Goal: Task Accomplishment & Management: Use online tool/utility

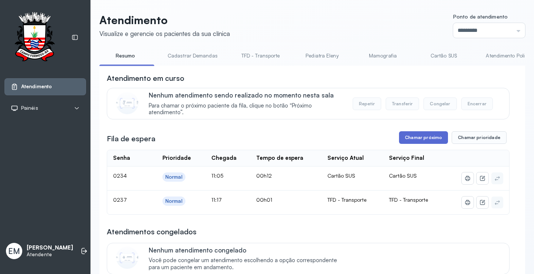
click at [420, 135] on button "Chamar próximo" at bounding box center [423, 137] width 49 height 13
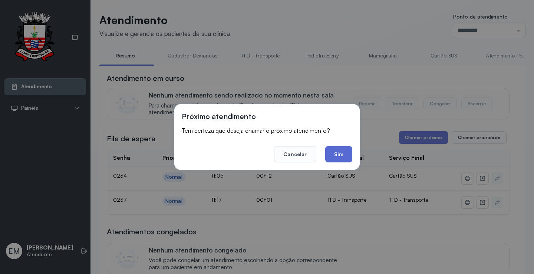
click at [343, 151] on button "Sim" at bounding box center [338, 154] width 27 height 16
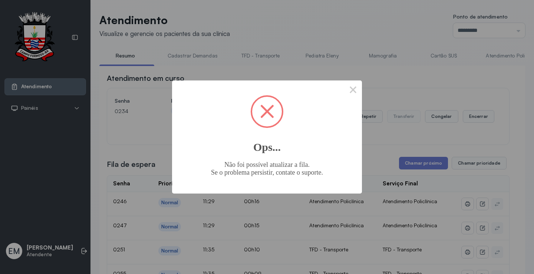
click at [268, 110] on span at bounding box center [267, 112] width 14 height 14
click at [351, 89] on button "×" at bounding box center [353, 89] width 18 height 18
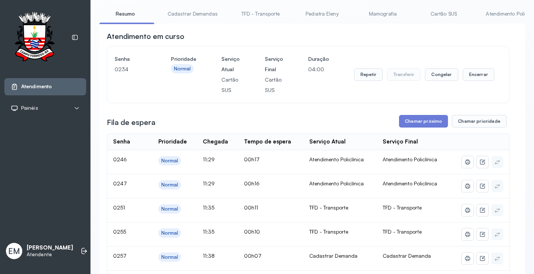
scroll to position [37, 0]
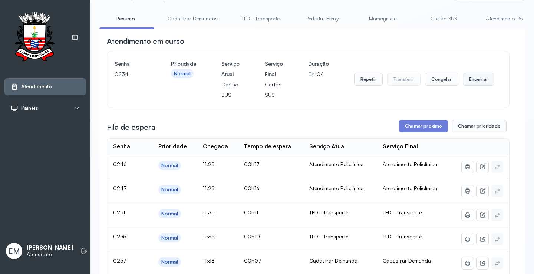
click at [476, 80] on button "Encerrar" at bounding box center [479, 79] width 32 height 13
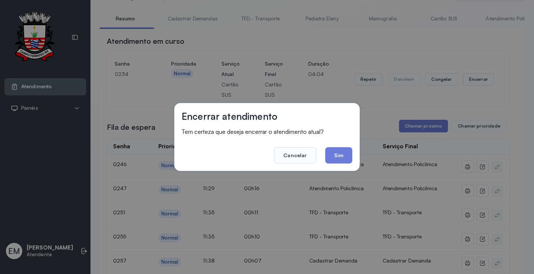
click at [342, 154] on button "Sim" at bounding box center [338, 155] width 27 height 16
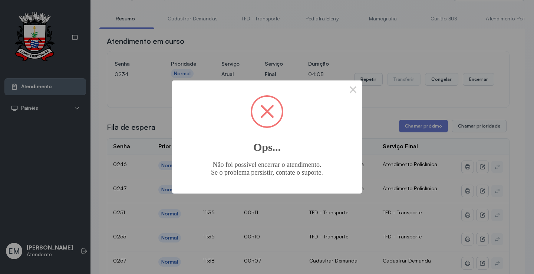
click at [270, 110] on span at bounding box center [267, 112] width 14 height 14
click at [356, 89] on button "×" at bounding box center [353, 89] width 18 height 18
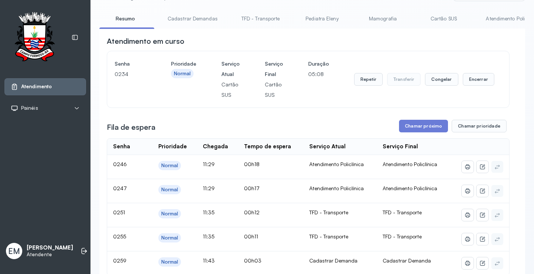
click at [226, 123] on div "Fila de espera Chamar próximo Chamar prioridade" at bounding box center [308, 126] width 403 height 13
click at [321, 124] on div "Fila de espera Chamar próximo Chamar prioridade" at bounding box center [308, 126] width 403 height 13
click at [482, 84] on button "Encerrar" at bounding box center [479, 79] width 32 height 13
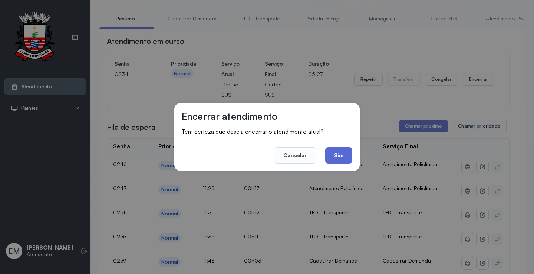
click at [340, 157] on button "Sim" at bounding box center [338, 155] width 27 height 16
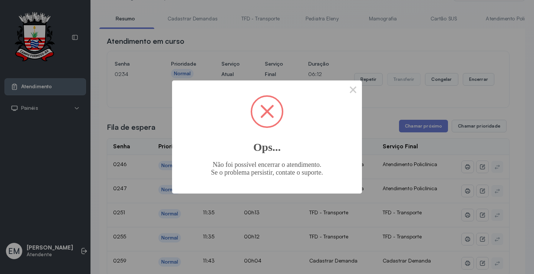
click at [271, 112] on span at bounding box center [267, 112] width 30 height 30
click at [352, 90] on button "×" at bounding box center [353, 89] width 18 height 18
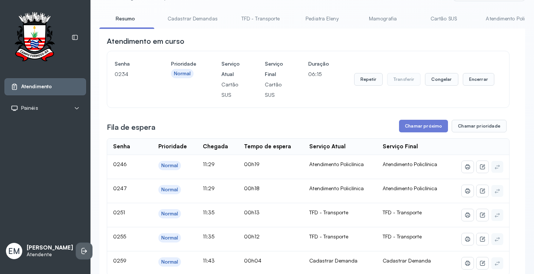
click at [76, 257] on li at bounding box center [84, 251] width 16 height 16
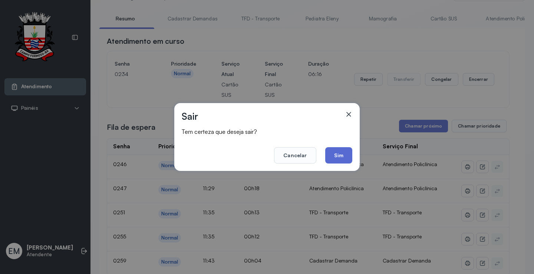
click at [339, 155] on button "Sim" at bounding box center [338, 155] width 27 height 16
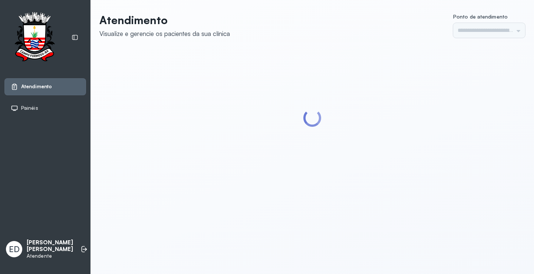
type input "*********"
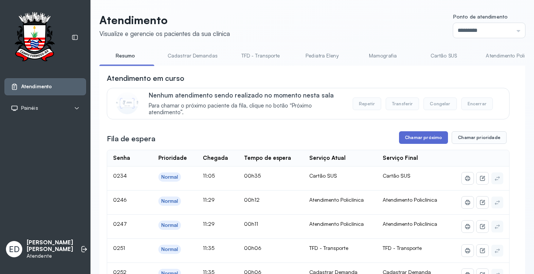
click at [424, 142] on button "Chamar próximo" at bounding box center [423, 137] width 49 height 13
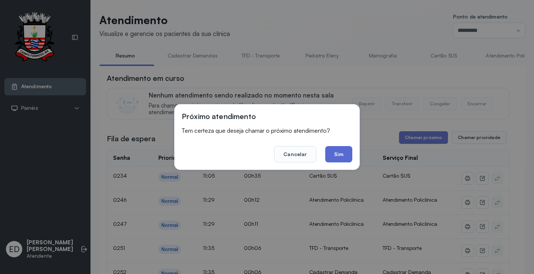
click at [345, 152] on button "Sim" at bounding box center [338, 154] width 27 height 16
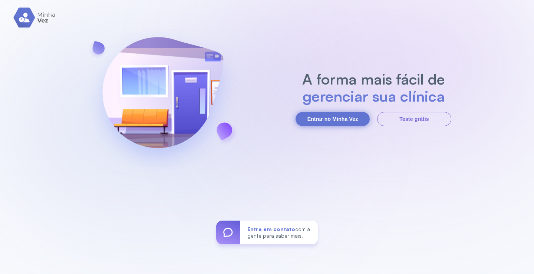
click at [319, 117] on button "Entrar no Minha Vez" at bounding box center [333, 119] width 74 height 14
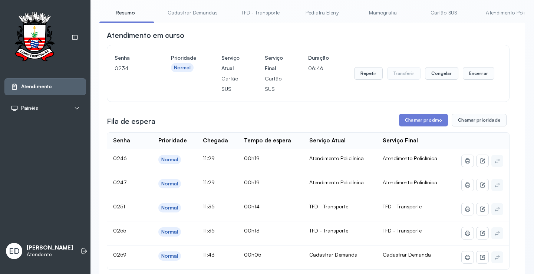
scroll to position [37, 0]
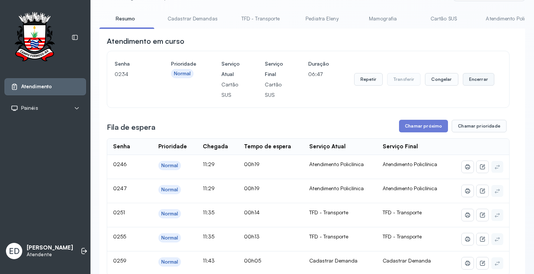
click at [483, 79] on button "Encerrar" at bounding box center [479, 79] width 32 height 13
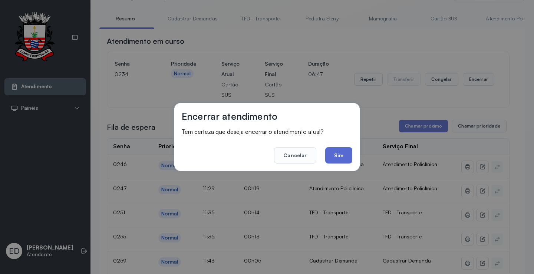
click at [339, 161] on button "Sim" at bounding box center [338, 155] width 27 height 16
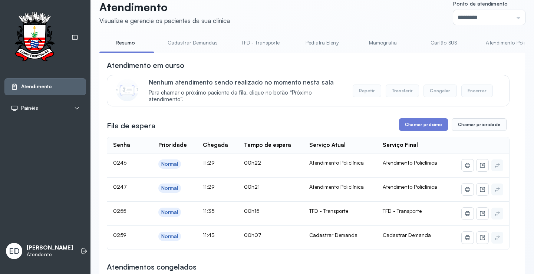
scroll to position [0, 0]
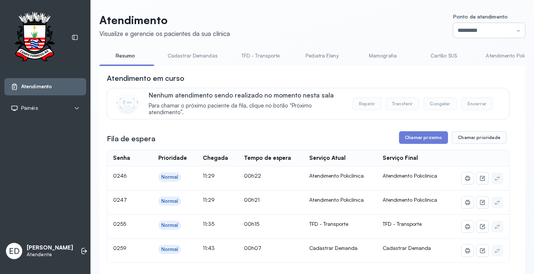
click at [477, 31] on input "*********" at bounding box center [489, 30] width 72 height 15
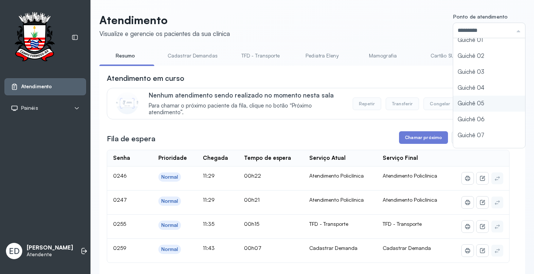
scroll to position [33, 0]
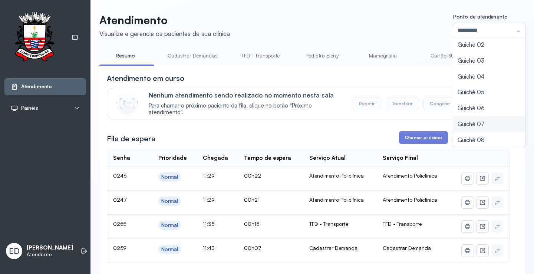
type input "*********"
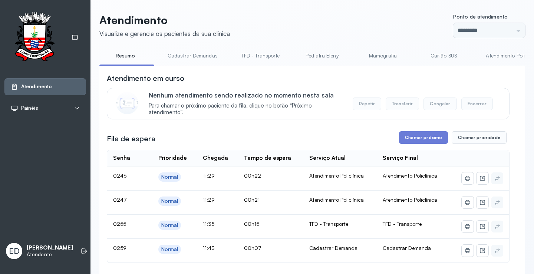
click at [425, 136] on button "Chamar próximo" at bounding box center [423, 137] width 49 height 13
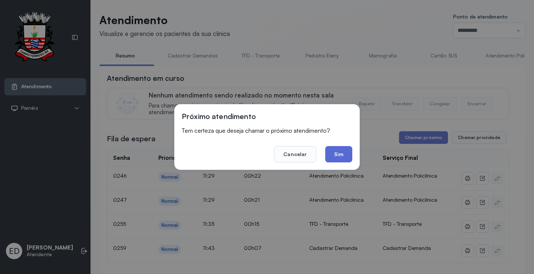
click at [344, 154] on button "Sim" at bounding box center [338, 154] width 27 height 16
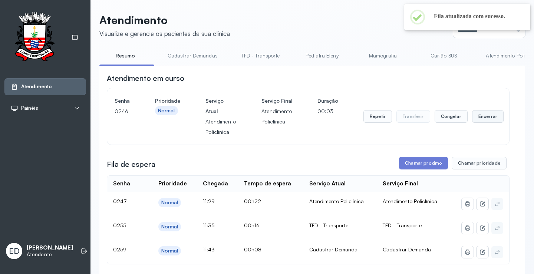
click at [475, 118] on button "Encerrar" at bounding box center [488, 116] width 32 height 13
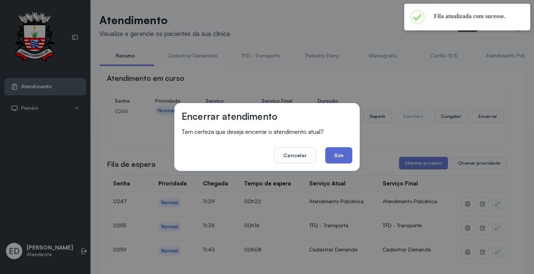
click at [343, 163] on button "Sim" at bounding box center [338, 155] width 27 height 16
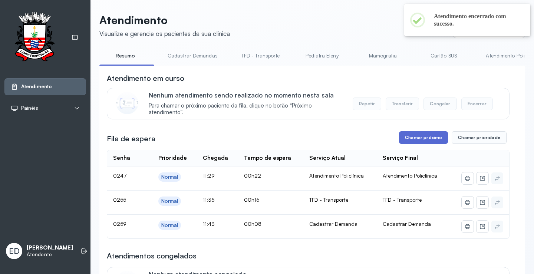
click at [421, 141] on button "Chamar próximo" at bounding box center [423, 137] width 49 height 13
click at [427, 135] on button "Chamar próximo" at bounding box center [423, 137] width 49 height 13
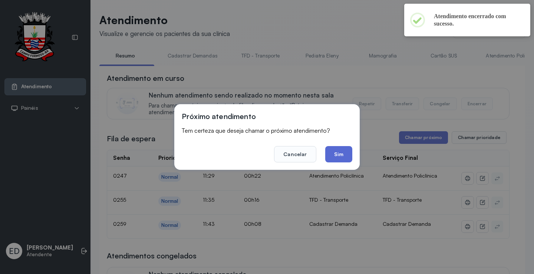
click at [344, 156] on button "Sim" at bounding box center [338, 154] width 27 height 16
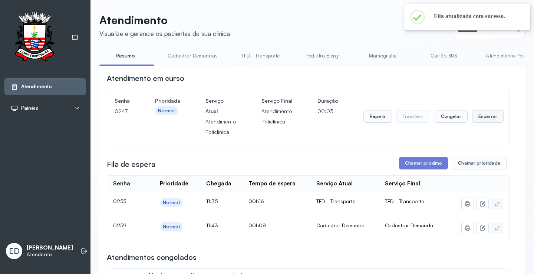
click at [484, 120] on button "Encerrar" at bounding box center [488, 116] width 32 height 13
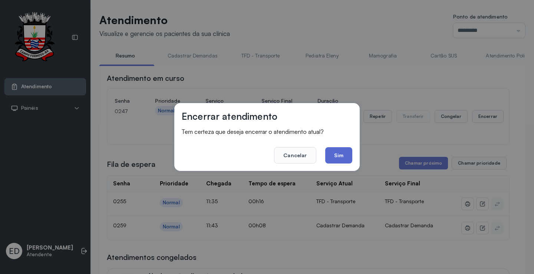
click at [343, 154] on button "Sim" at bounding box center [338, 155] width 27 height 16
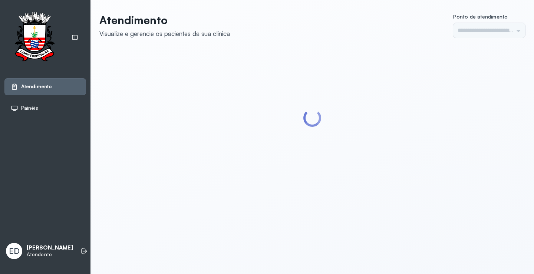
type input "*********"
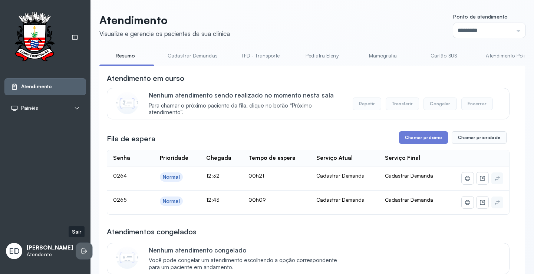
click at [83, 250] on icon at bounding box center [85, 251] width 4 height 3
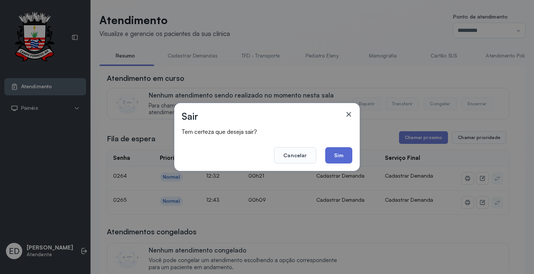
click at [347, 155] on button "Sim" at bounding box center [338, 155] width 27 height 16
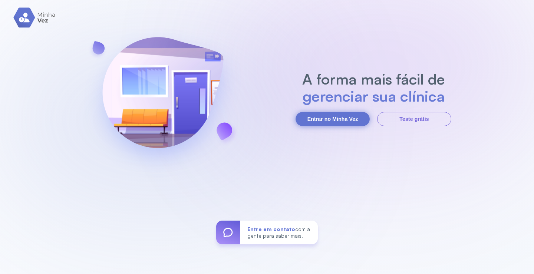
click at [338, 119] on button "Entrar no Minha Vez" at bounding box center [333, 119] width 74 height 14
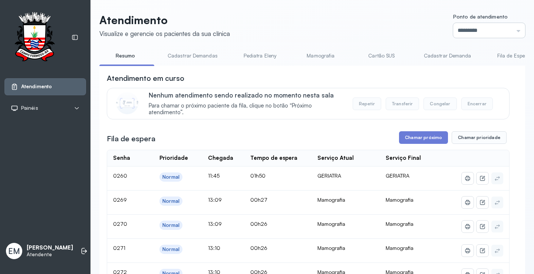
click at [484, 26] on input "*********" at bounding box center [489, 30] width 72 height 15
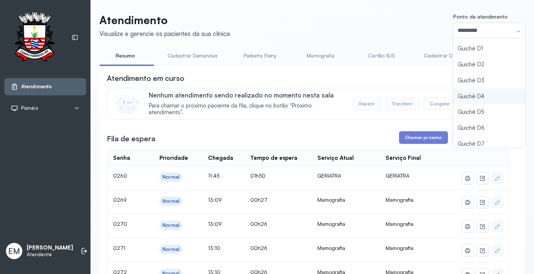
scroll to position [33, 0]
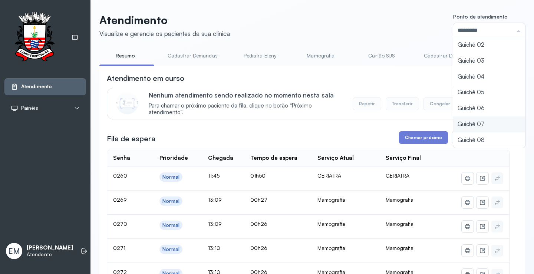
type input "*********"
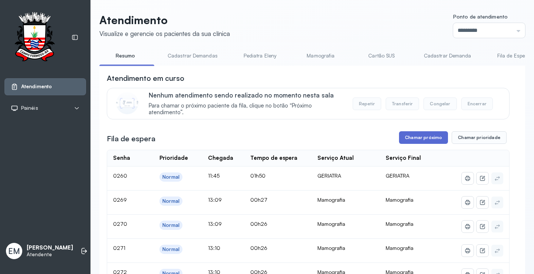
click at [412, 143] on button "Chamar próximo" at bounding box center [423, 137] width 49 height 13
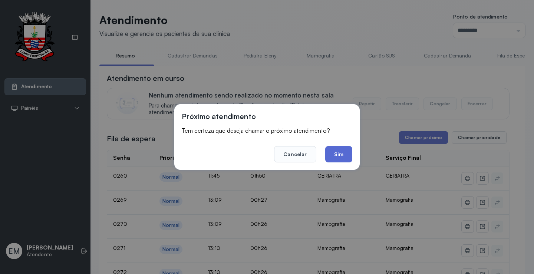
click at [338, 151] on button "Sim" at bounding box center [338, 154] width 27 height 16
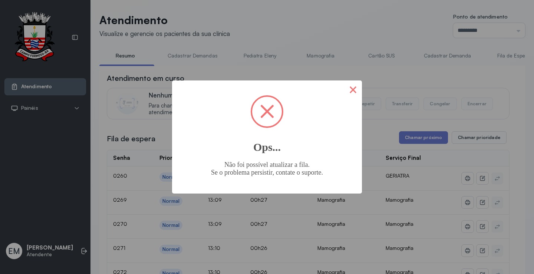
click at [347, 86] on button "×" at bounding box center [353, 89] width 18 height 18
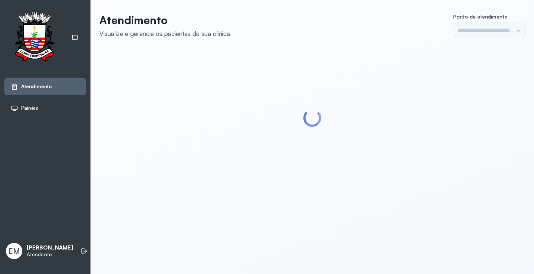
type input "*********"
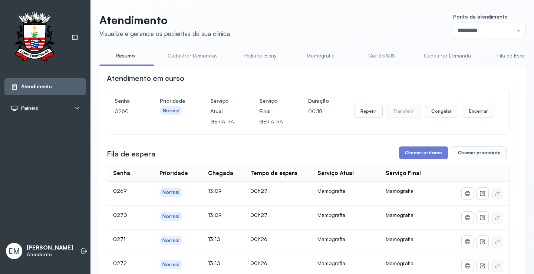
click at [467, 106] on div "Repetir Transferir Congelar Encerrar" at bounding box center [424, 111] width 140 height 31
click at [468, 112] on button "Encerrar" at bounding box center [479, 111] width 32 height 13
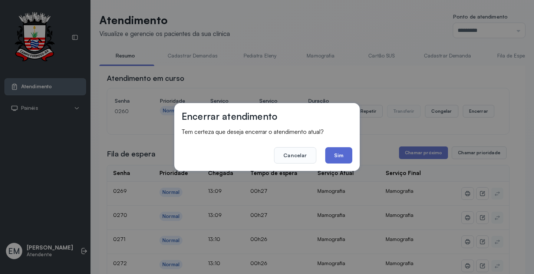
click at [334, 151] on button "Sim" at bounding box center [338, 155] width 27 height 16
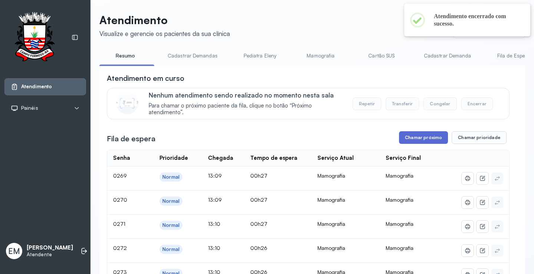
click at [425, 142] on button "Chamar próximo" at bounding box center [423, 137] width 49 height 13
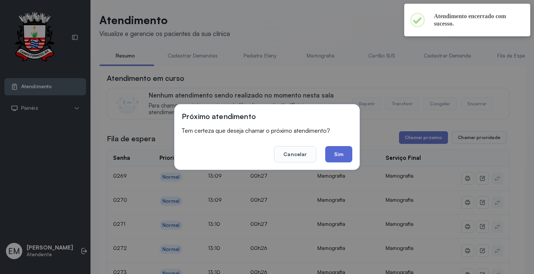
click at [337, 154] on button "Sim" at bounding box center [338, 154] width 27 height 16
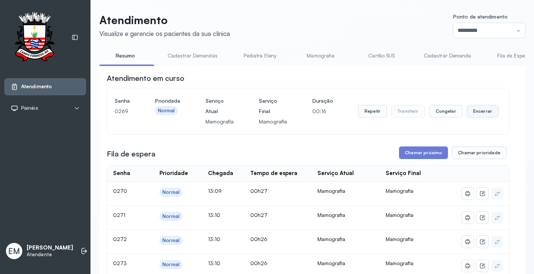
click at [481, 113] on button "Encerrar" at bounding box center [483, 111] width 32 height 13
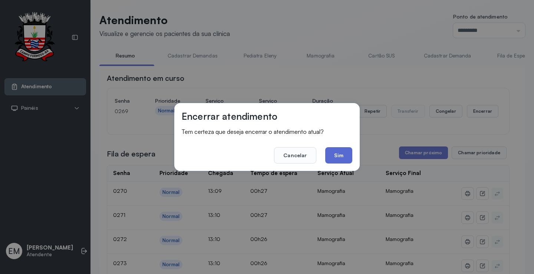
click at [346, 157] on button "Sim" at bounding box center [338, 155] width 27 height 16
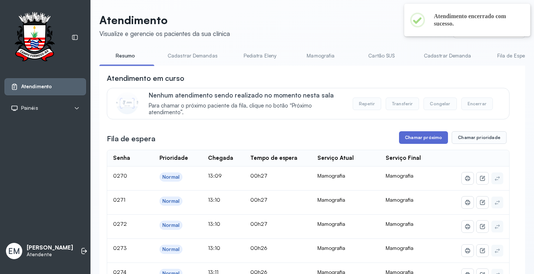
click at [430, 141] on button "Chamar próximo" at bounding box center [423, 137] width 49 height 13
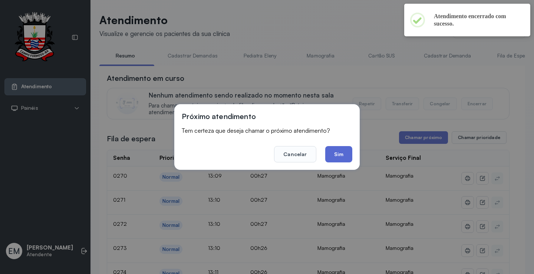
click at [345, 152] on button "Sim" at bounding box center [338, 154] width 27 height 16
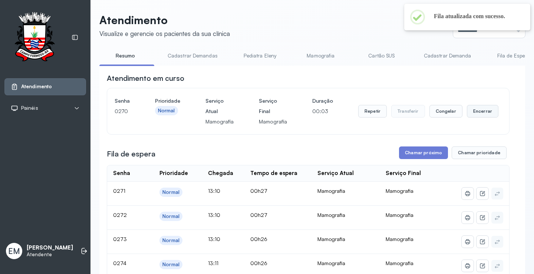
click at [477, 115] on button "Encerrar" at bounding box center [483, 111] width 32 height 13
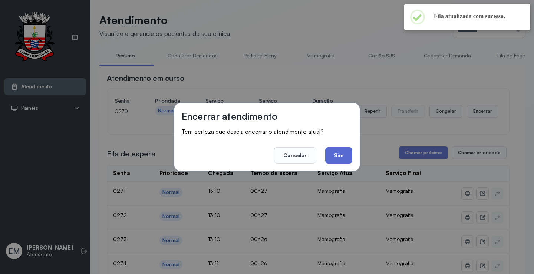
click at [351, 155] on button "Sim" at bounding box center [338, 155] width 27 height 16
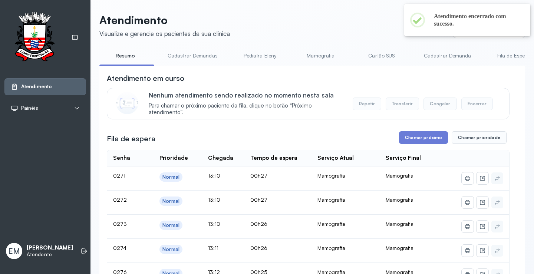
click at [396, 143] on div "Fila de espera Chamar próximo Chamar prioridade" at bounding box center [308, 137] width 403 height 13
click at [411, 139] on button "Chamar próximo" at bounding box center [423, 137] width 49 height 13
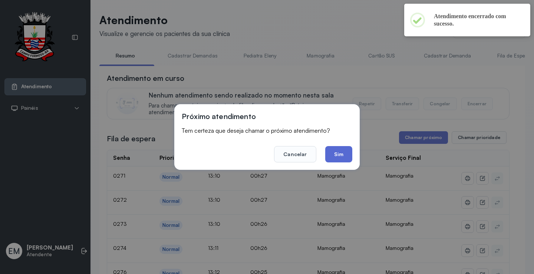
click at [349, 149] on button "Sim" at bounding box center [338, 154] width 27 height 16
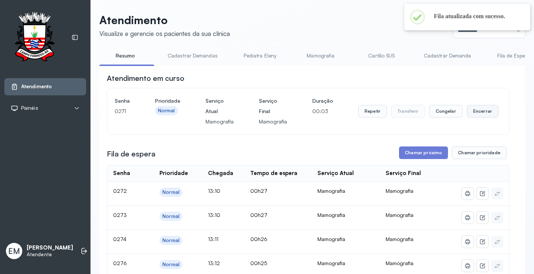
click at [467, 114] on button "Encerrar" at bounding box center [483, 111] width 32 height 13
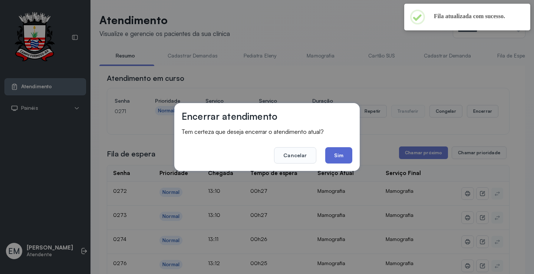
click at [351, 154] on button "Sim" at bounding box center [338, 155] width 27 height 16
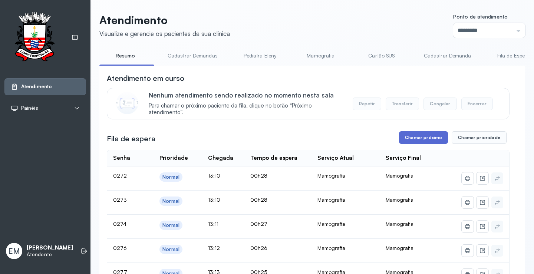
click at [412, 135] on button "Chamar próximo" at bounding box center [423, 137] width 49 height 13
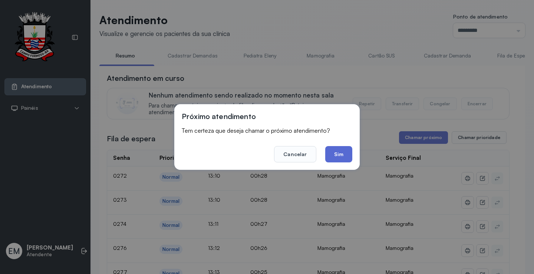
click at [349, 156] on button "Sim" at bounding box center [338, 154] width 27 height 16
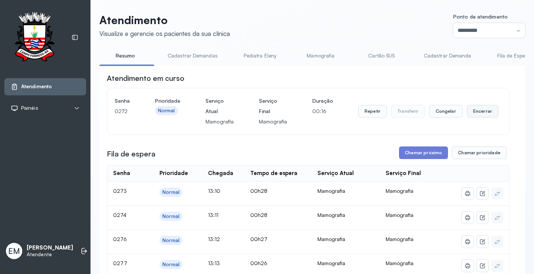
click at [472, 112] on button "Encerrar" at bounding box center [483, 111] width 32 height 13
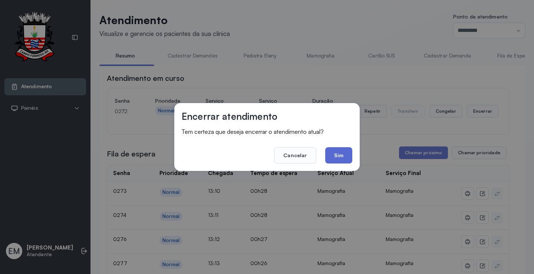
click at [351, 155] on button "Sim" at bounding box center [338, 155] width 27 height 16
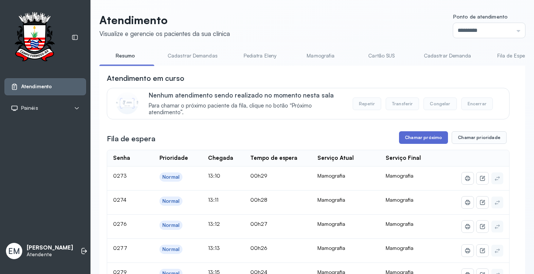
click at [411, 143] on button "Chamar próximo" at bounding box center [423, 137] width 49 height 13
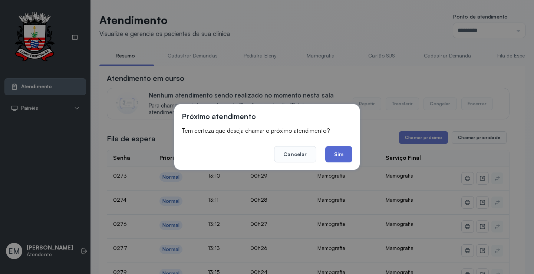
click at [346, 154] on button "Sim" at bounding box center [338, 154] width 27 height 16
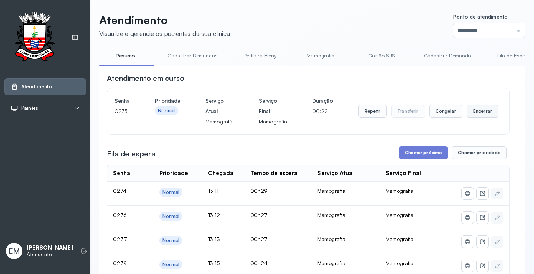
click at [469, 113] on button "Encerrar" at bounding box center [483, 111] width 32 height 13
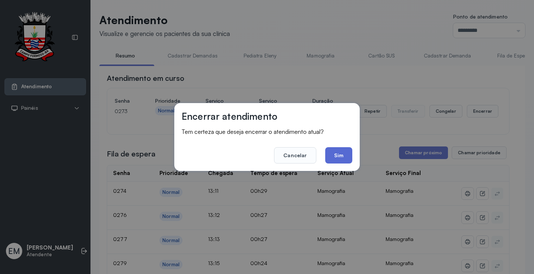
click at [341, 151] on button "Sim" at bounding box center [338, 155] width 27 height 16
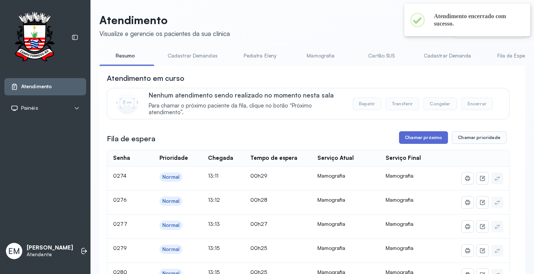
click at [431, 134] on button "Chamar próximo" at bounding box center [423, 137] width 49 height 13
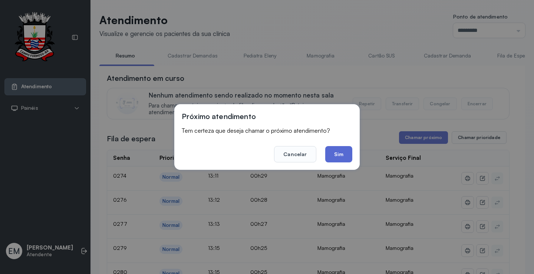
click at [342, 155] on button "Sim" at bounding box center [338, 154] width 27 height 16
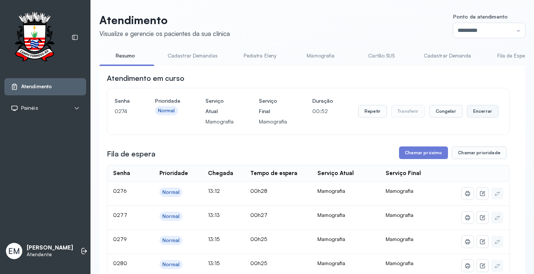
click at [467, 111] on button "Encerrar" at bounding box center [483, 111] width 32 height 13
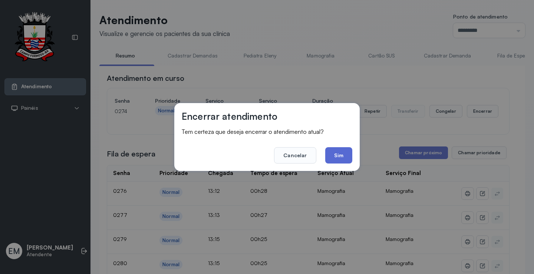
click at [336, 154] on button "Sim" at bounding box center [338, 155] width 27 height 16
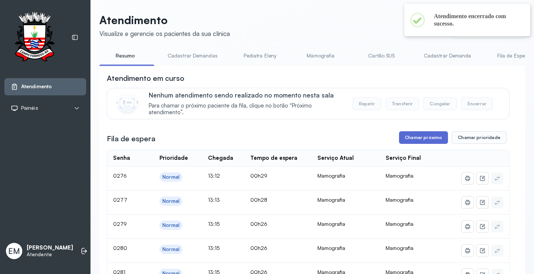
click at [423, 139] on button "Chamar próximo" at bounding box center [423, 137] width 49 height 13
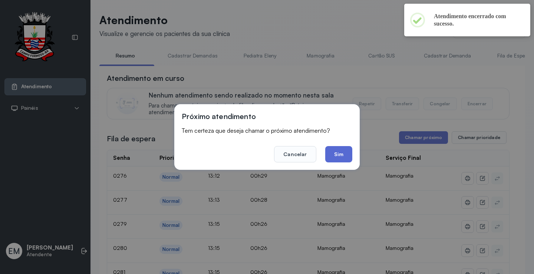
click at [340, 157] on button "Sim" at bounding box center [338, 154] width 27 height 16
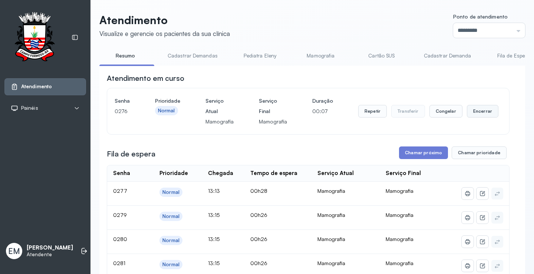
click at [487, 108] on button "Encerrar" at bounding box center [483, 111] width 32 height 13
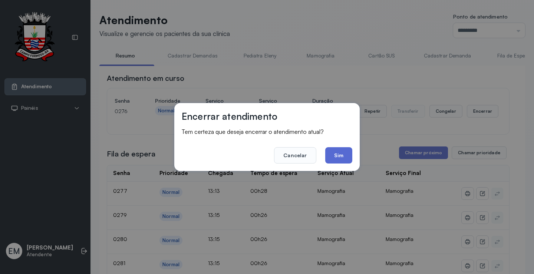
click at [343, 151] on button "Sim" at bounding box center [338, 155] width 27 height 16
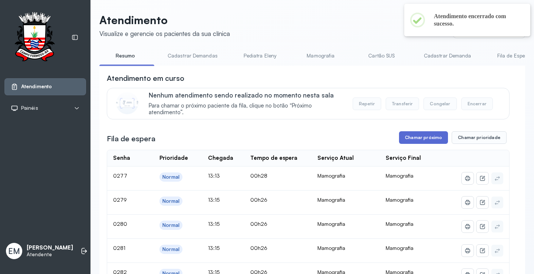
click at [407, 138] on button "Chamar próximo" at bounding box center [423, 137] width 49 height 13
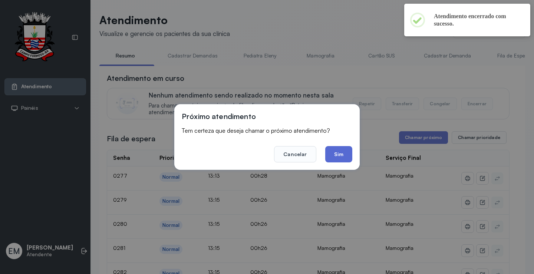
click at [338, 155] on button "Sim" at bounding box center [338, 154] width 27 height 16
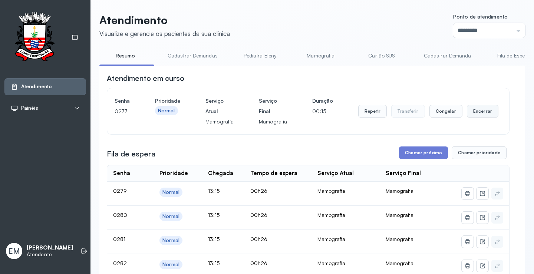
click at [467, 112] on button "Encerrar" at bounding box center [483, 111] width 32 height 13
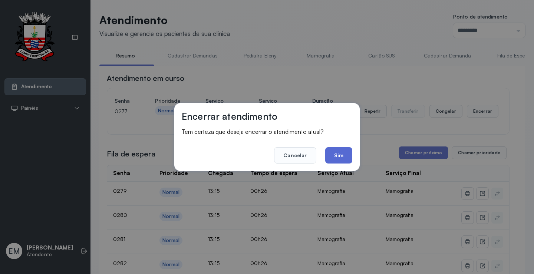
click at [331, 155] on button "Sim" at bounding box center [338, 155] width 27 height 16
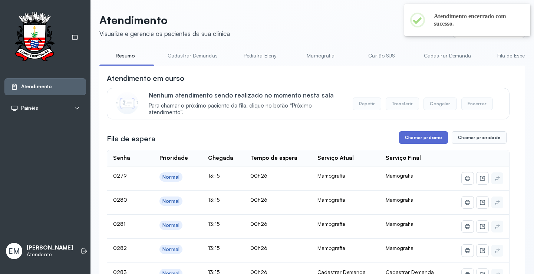
click at [414, 142] on button "Chamar próximo" at bounding box center [423, 137] width 49 height 13
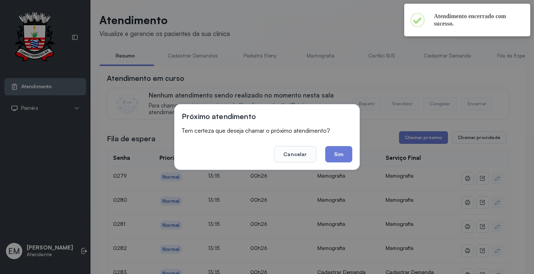
click at [340, 156] on button "Sim" at bounding box center [338, 154] width 27 height 16
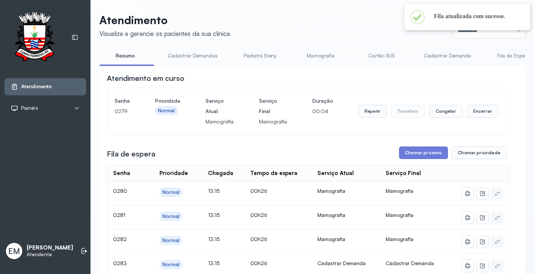
drag, startPoint x: 475, startPoint y: 114, endPoint x: 384, endPoint y: 146, distance: 96.3
click at [468, 120] on div "Repetir Transferir Congelar Encerrar" at bounding box center [428, 111] width 140 height 31
click at [474, 115] on button "Encerrar" at bounding box center [483, 111] width 32 height 13
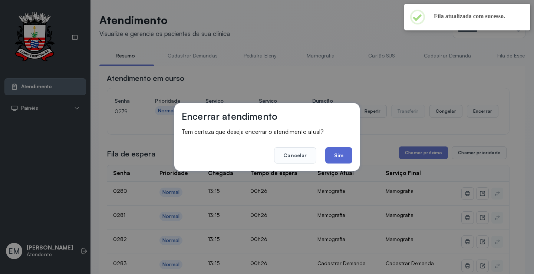
click at [344, 152] on button "Sim" at bounding box center [338, 155] width 27 height 16
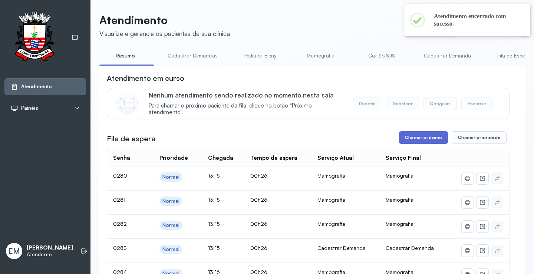
click at [437, 138] on button "Chamar próximo" at bounding box center [423, 137] width 49 height 13
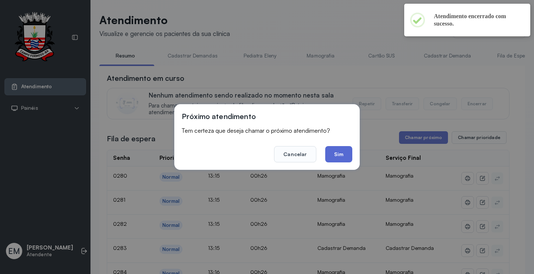
click at [348, 155] on button "Sim" at bounding box center [338, 154] width 27 height 16
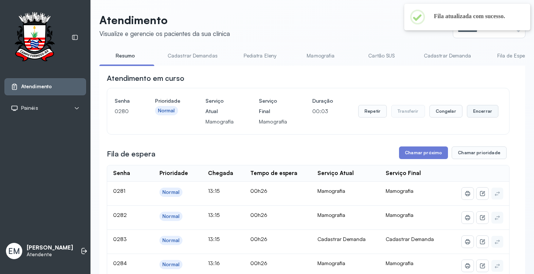
click at [467, 112] on button "Encerrar" at bounding box center [483, 111] width 32 height 13
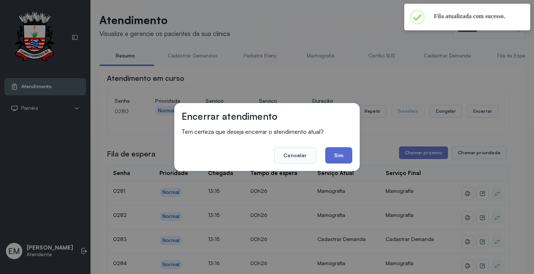
click at [336, 152] on button "Sim" at bounding box center [338, 155] width 27 height 16
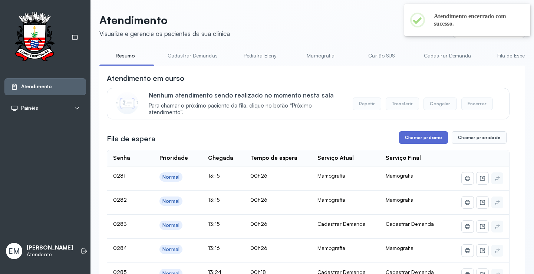
click at [420, 138] on button "Chamar próximo" at bounding box center [423, 137] width 49 height 13
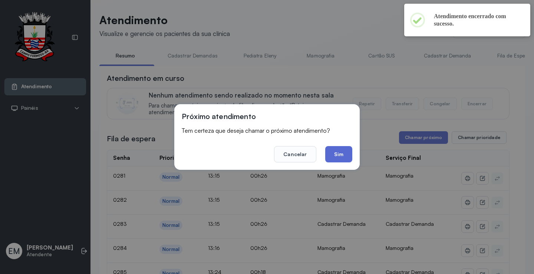
click at [332, 154] on button "Sim" at bounding box center [338, 154] width 27 height 16
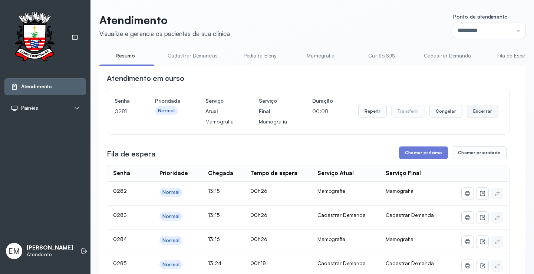
click at [481, 115] on button "Encerrar" at bounding box center [483, 111] width 32 height 13
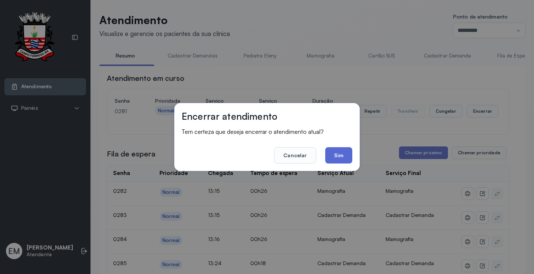
click at [344, 155] on button "Sim" at bounding box center [338, 155] width 27 height 16
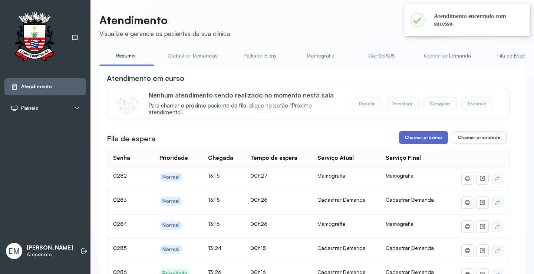
click at [404, 142] on button "Chamar próximo" at bounding box center [423, 137] width 49 height 13
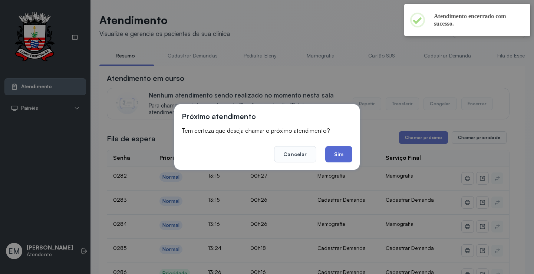
click at [341, 158] on button "Sim" at bounding box center [338, 154] width 27 height 16
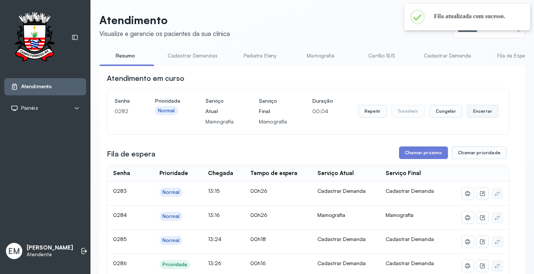
click at [467, 113] on button "Encerrar" at bounding box center [483, 111] width 32 height 13
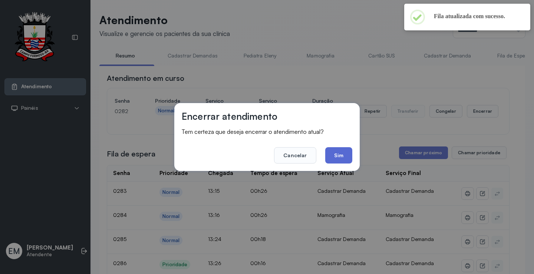
click at [333, 161] on button "Sim" at bounding box center [338, 155] width 27 height 16
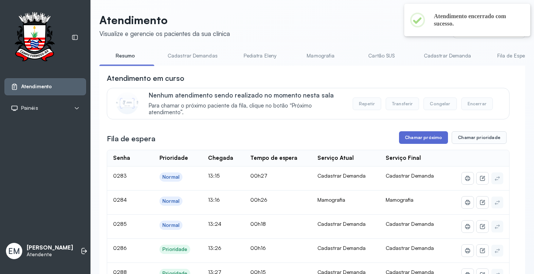
click at [425, 138] on button "Chamar próximo" at bounding box center [423, 137] width 49 height 13
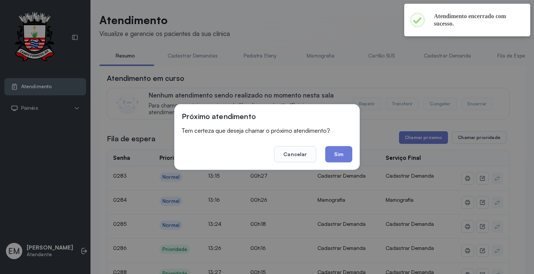
click at [352, 153] on div "Próximo atendimento Tem certeza que deseja chamar o próximo atendimento? Cancel…" at bounding box center [266, 137] width 185 height 66
click at [341, 150] on button "Sim" at bounding box center [338, 154] width 27 height 16
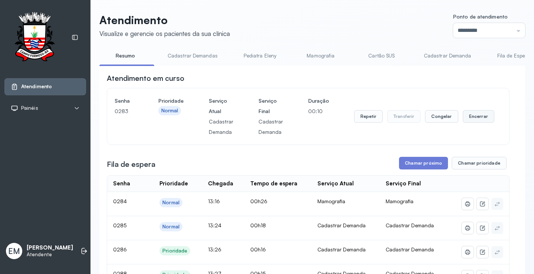
click at [476, 115] on button "Encerrar" at bounding box center [479, 116] width 32 height 13
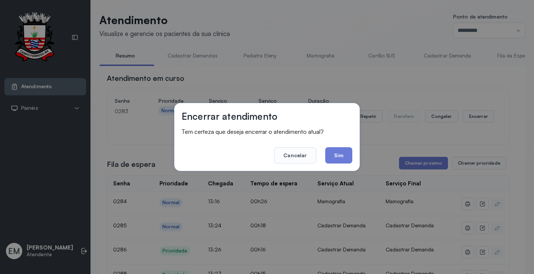
click at [336, 149] on button "Sim" at bounding box center [338, 155] width 27 height 16
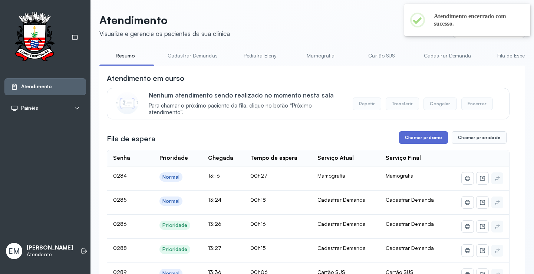
click at [427, 139] on button "Chamar próximo" at bounding box center [423, 137] width 49 height 13
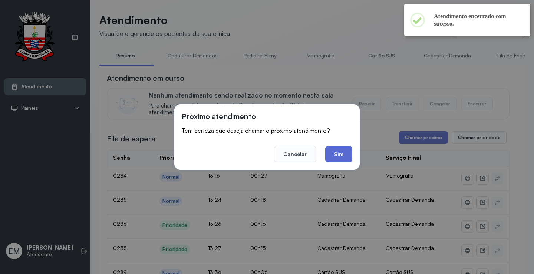
click at [341, 149] on button "Sim" at bounding box center [338, 154] width 27 height 16
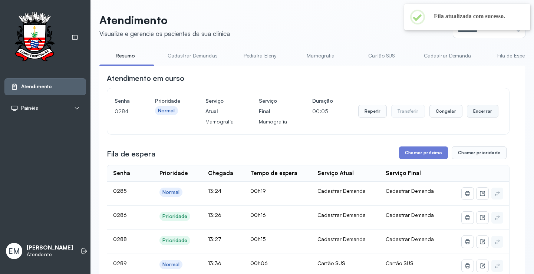
click at [472, 112] on button "Encerrar" at bounding box center [483, 111] width 32 height 13
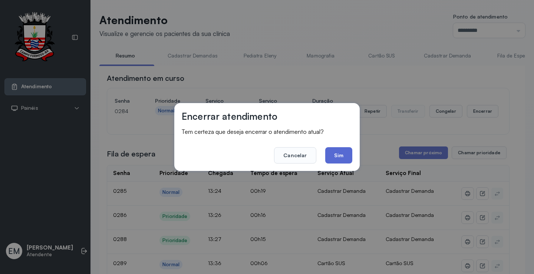
click at [336, 153] on button "Sim" at bounding box center [338, 155] width 27 height 16
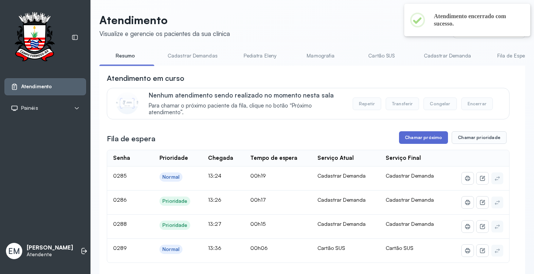
click at [421, 137] on button "Chamar próximo" at bounding box center [423, 137] width 49 height 13
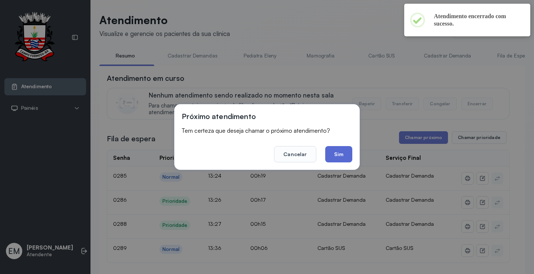
click at [332, 150] on button "Sim" at bounding box center [338, 154] width 27 height 16
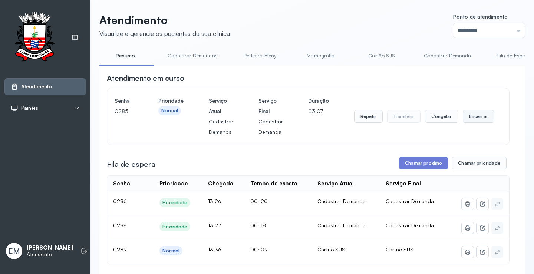
click at [471, 116] on button "Encerrar" at bounding box center [479, 116] width 32 height 13
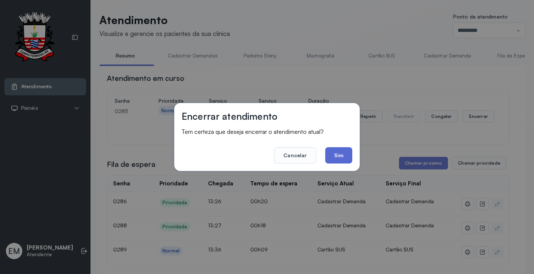
click at [342, 158] on button "Sim" at bounding box center [338, 155] width 27 height 16
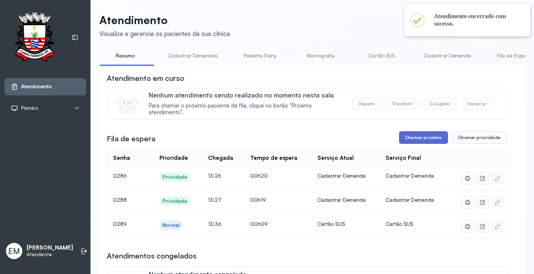
click at [417, 138] on button "Chamar próximo" at bounding box center [423, 137] width 49 height 13
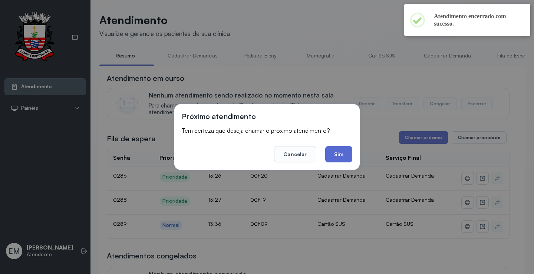
click at [328, 149] on button "Sim" at bounding box center [338, 154] width 27 height 16
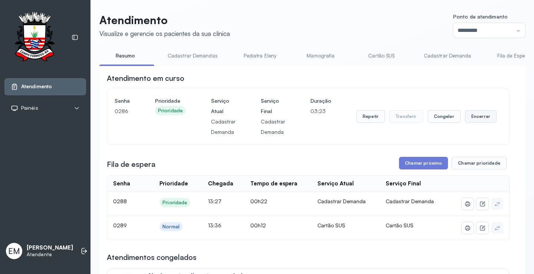
click at [480, 116] on button "Encerrar" at bounding box center [481, 116] width 32 height 13
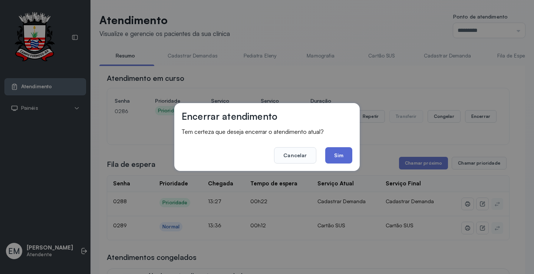
click at [348, 152] on button "Sim" at bounding box center [338, 155] width 27 height 16
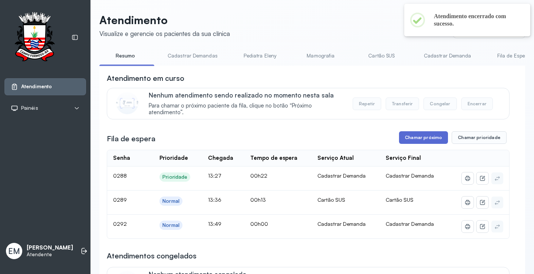
click at [410, 142] on button "Chamar próximo" at bounding box center [423, 137] width 49 height 13
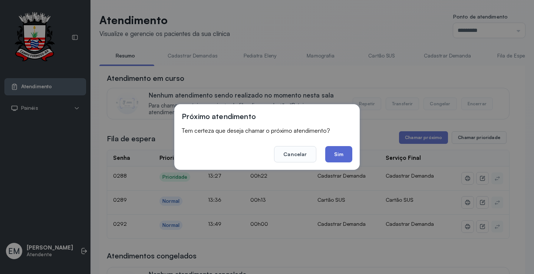
click at [327, 149] on button "Sim" at bounding box center [338, 154] width 27 height 16
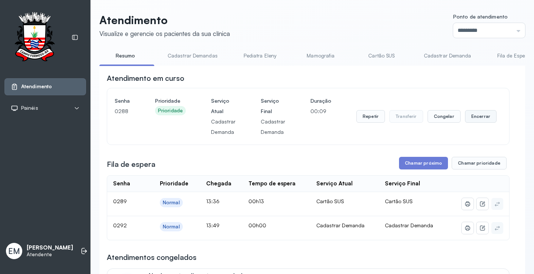
click at [471, 119] on button "Encerrar" at bounding box center [481, 116] width 32 height 13
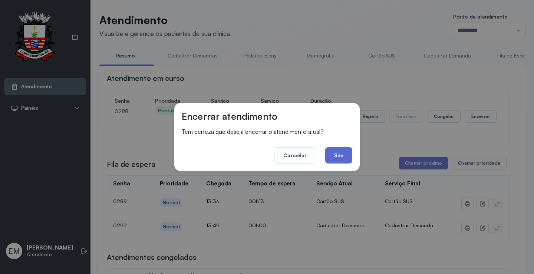
click at [345, 148] on button "Sim" at bounding box center [338, 155] width 27 height 16
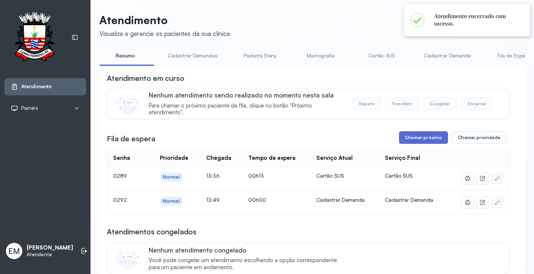
click at [418, 140] on button "Chamar próximo" at bounding box center [423, 137] width 49 height 13
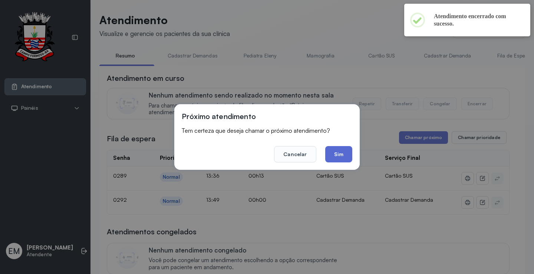
click at [337, 151] on button "Sim" at bounding box center [338, 154] width 27 height 16
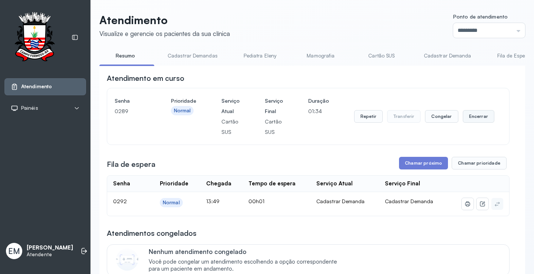
click at [471, 118] on button "Encerrar" at bounding box center [479, 116] width 32 height 13
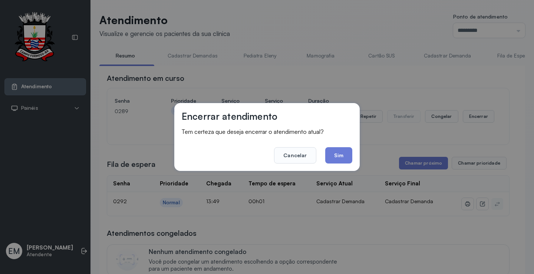
click at [340, 152] on button "Sim" at bounding box center [338, 155] width 27 height 16
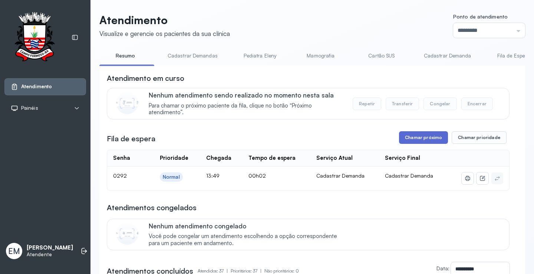
drag, startPoint x: 420, startPoint y: 132, endPoint x: 408, endPoint y: 140, distance: 14.4
click at [408, 140] on button "Chamar próximo" at bounding box center [423, 137] width 49 height 13
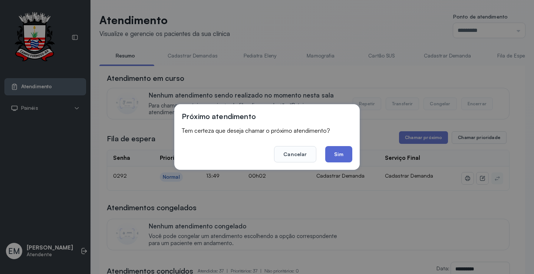
click at [330, 148] on button "Sim" at bounding box center [338, 154] width 27 height 16
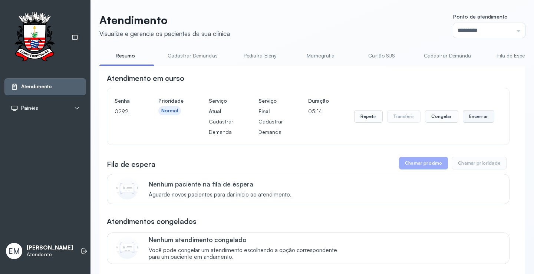
click at [476, 118] on button "Encerrar" at bounding box center [479, 116] width 32 height 13
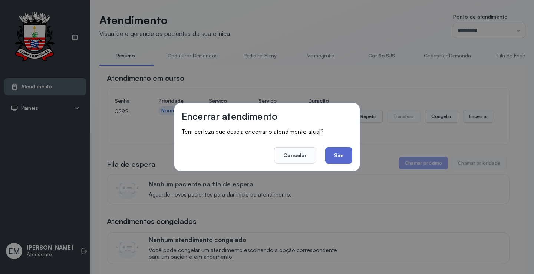
click at [349, 158] on button "Sim" at bounding box center [338, 155] width 27 height 16
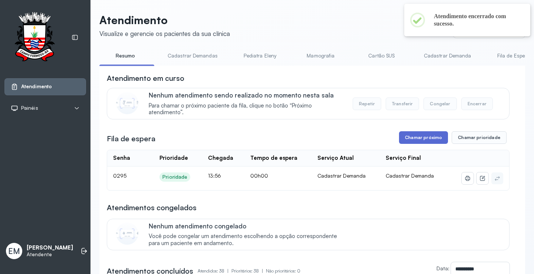
click at [399, 136] on button "Chamar próximo" at bounding box center [423, 137] width 49 height 13
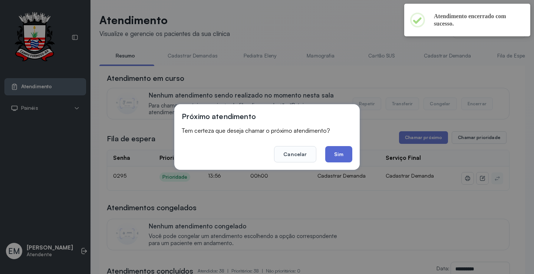
click at [335, 152] on button "Sim" at bounding box center [338, 154] width 27 height 16
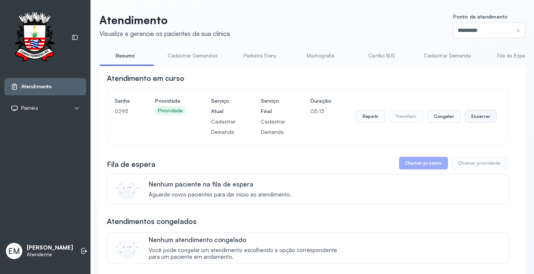
click at [471, 114] on button "Encerrar" at bounding box center [481, 116] width 32 height 13
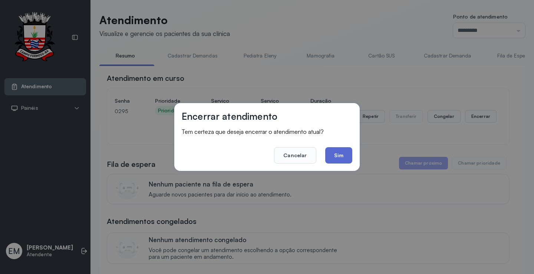
click at [333, 152] on button "Sim" at bounding box center [338, 155] width 27 height 16
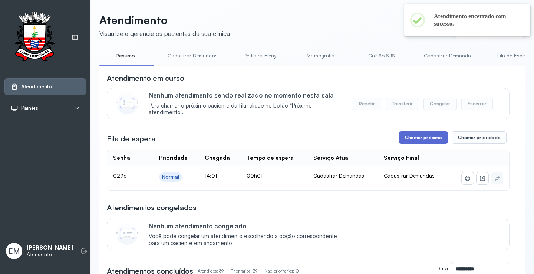
click at [421, 141] on button "Chamar próximo" at bounding box center [423, 137] width 49 height 13
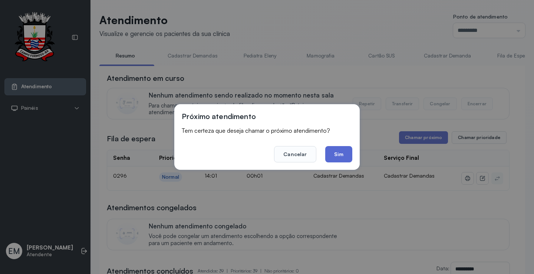
click at [352, 148] on button "Sim" at bounding box center [338, 154] width 27 height 16
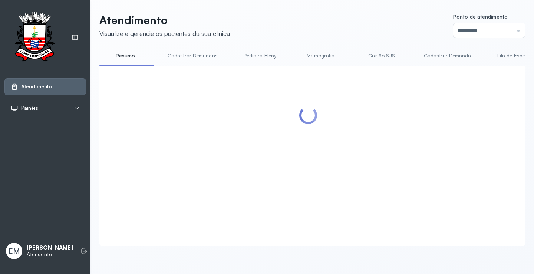
drag, startPoint x: 344, startPoint y: 152, endPoint x: 340, endPoint y: 153, distance: 4.2
click at [343, 152] on div at bounding box center [308, 147] width 403 height 148
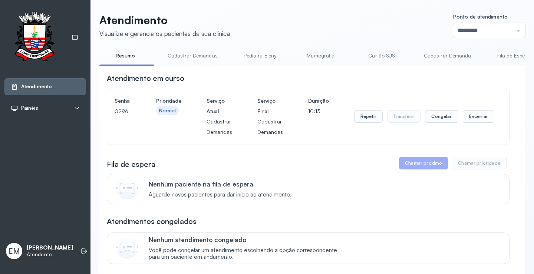
click at [477, 109] on div "Repetir Transferir Congelar Encerrar" at bounding box center [424, 117] width 140 height 42
click at [477, 121] on button "Encerrar" at bounding box center [479, 116] width 32 height 13
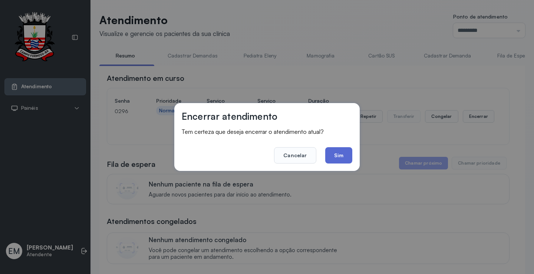
drag, startPoint x: 348, startPoint y: 155, endPoint x: 346, endPoint y: 150, distance: 4.8
click at [347, 153] on button "Sim" at bounding box center [338, 155] width 27 height 16
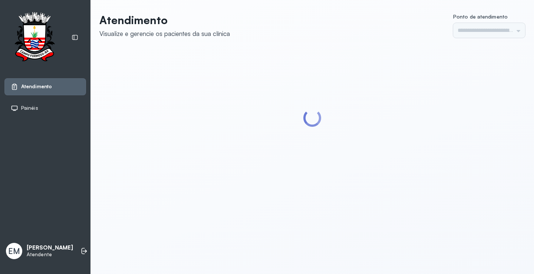
type input "*********"
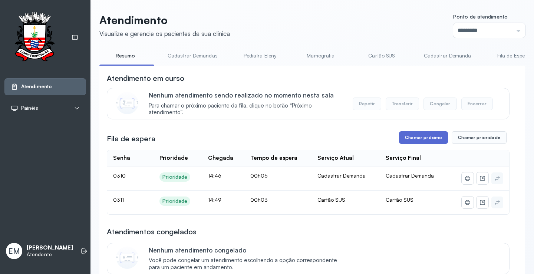
click at [407, 140] on button "Chamar próximo" at bounding box center [423, 137] width 49 height 13
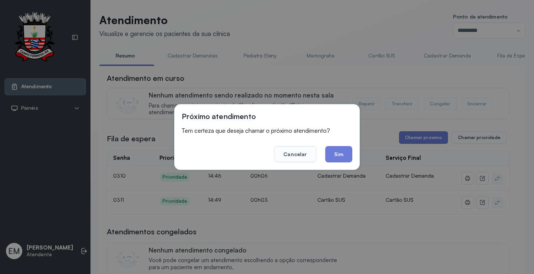
click at [324, 149] on footer "Cancelar Sim" at bounding box center [267, 149] width 171 height 27
click at [339, 155] on button "Sim" at bounding box center [338, 154] width 27 height 16
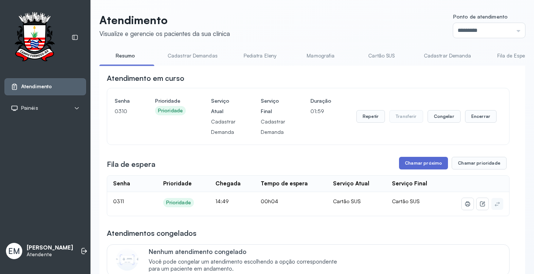
click at [417, 164] on button "Chamar próximo" at bounding box center [423, 163] width 49 height 13
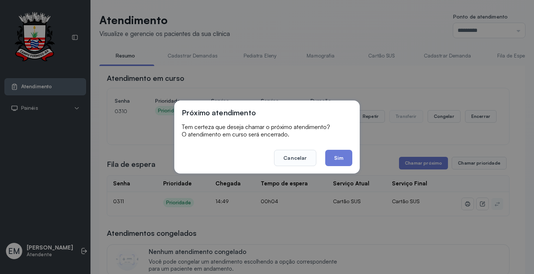
click at [336, 148] on footer "Cancelar Sim" at bounding box center [267, 152] width 171 height 27
click at [338, 152] on button "Sim" at bounding box center [338, 158] width 27 height 16
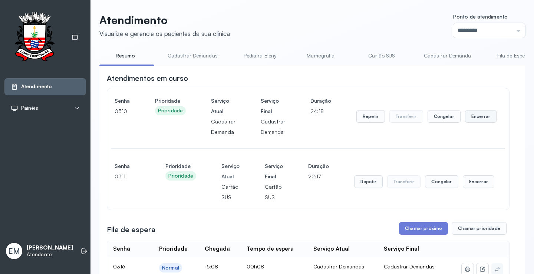
click at [465, 121] on button "Encerrar" at bounding box center [481, 116] width 32 height 13
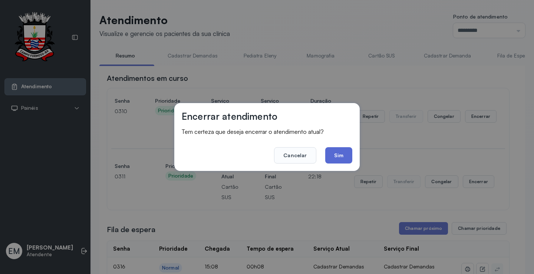
click at [335, 154] on button "Sim" at bounding box center [338, 155] width 27 height 16
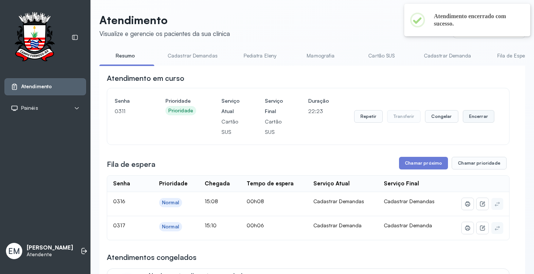
click at [463, 118] on button "Encerrar" at bounding box center [479, 116] width 32 height 13
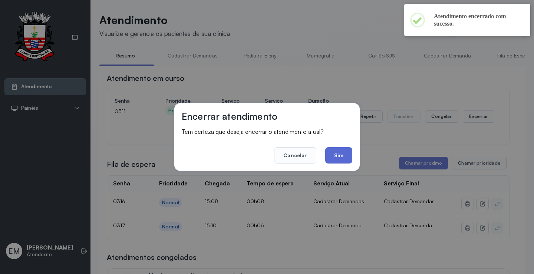
drag, startPoint x: 336, startPoint y: 154, endPoint x: 341, endPoint y: 148, distance: 7.9
click at [336, 154] on button "Sim" at bounding box center [338, 155] width 27 height 16
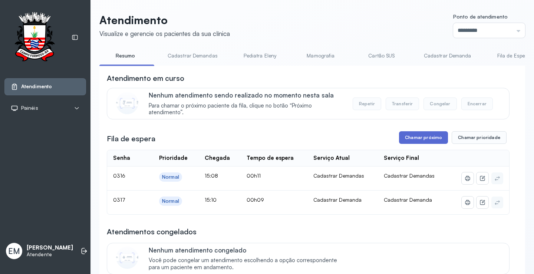
click at [417, 136] on button "Chamar próximo" at bounding box center [423, 137] width 49 height 13
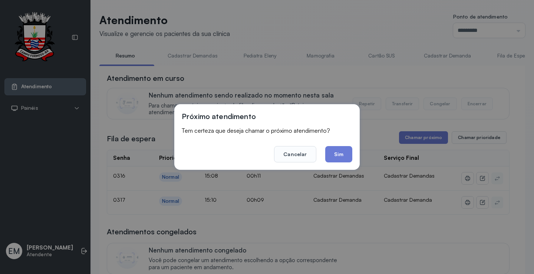
click at [355, 156] on div "Próximo atendimento Tem certeza que deseja chamar o próximo atendimento? Cancel…" at bounding box center [266, 137] width 185 height 66
click at [351, 155] on button "Sim" at bounding box center [338, 154] width 27 height 16
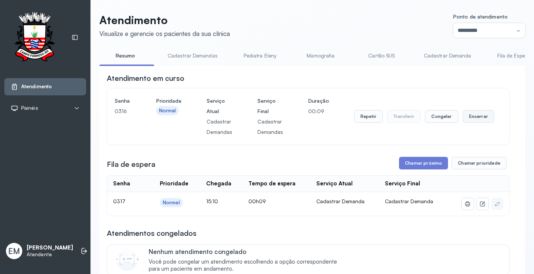
click at [463, 116] on button "Encerrar" at bounding box center [479, 116] width 32 height 13
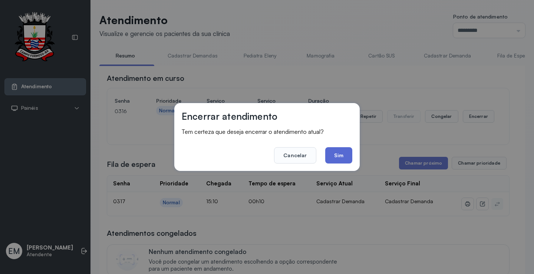
click at [329, 154] on button "Sim" at bounding box center [338, 155] width 27 height 16
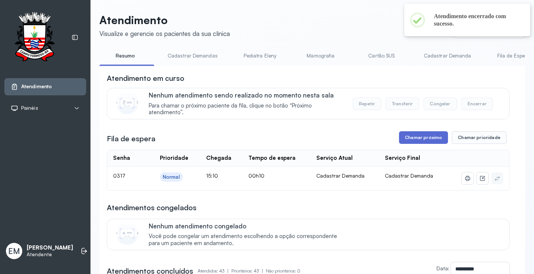
click at [422, 135] on button "Chamar próximo" at bounding box center [423, 137] width 49 height 13
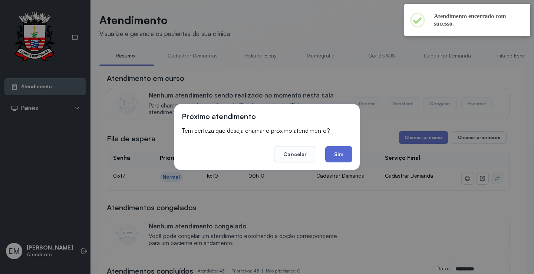
click at [333, 152] on button "Sim" at bounding box center [338, 154] width 27 height 16
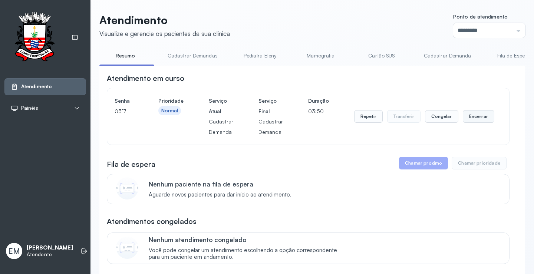
click at [467, 121] on button "Encerrar" at bounding box center [479, 116] width 32 height 13
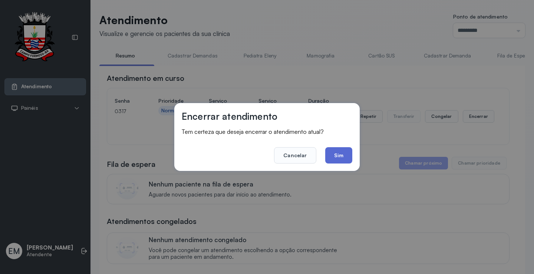
click at [341, 152] on button "Sim" at bounding box center [338, 155] width 27 height 16
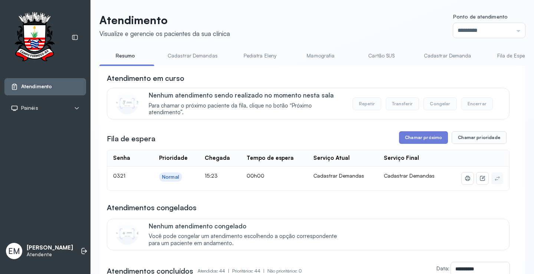
scroll to position [235, 0]
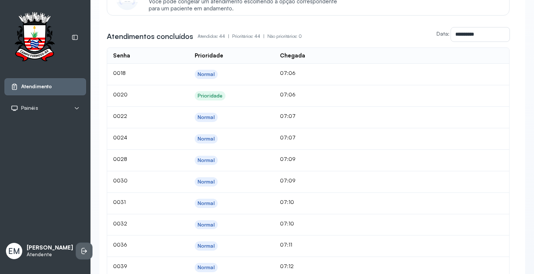
click at [83, 250] on icon at bounding box center [85, 251] width 4 height 3
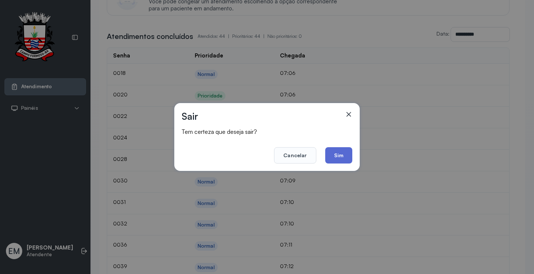
click at [332, 148] on button "Sim" at bounding box center [338, 155] width 27 height 16
